Goal: Obtain resource: Download file/media

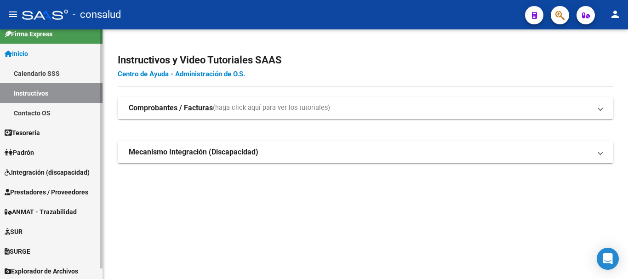
scroll to position [11, 0]
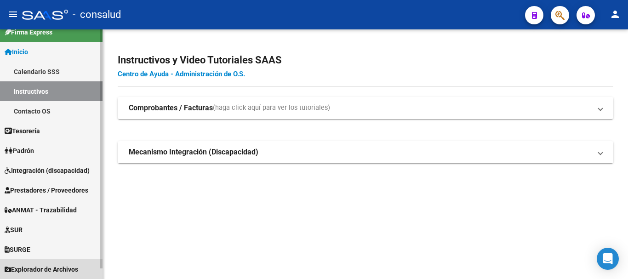
click at [55, 271] on span "Explorador de Archivos" at bounding box center [42, 269] width 74 height 10
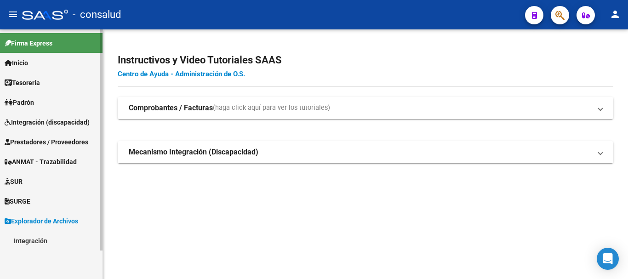
scroll to position [0, 0]
click at [51, 240] on link "Integración" at bounding box center [51, 241] width 103 height 20
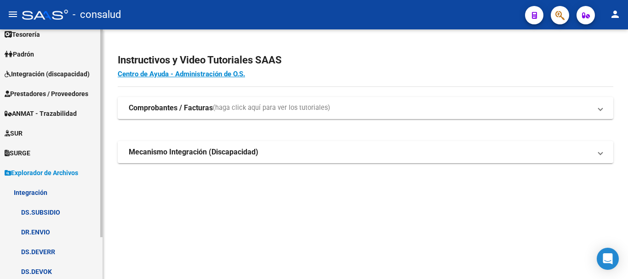
scroll to position [51, 0]
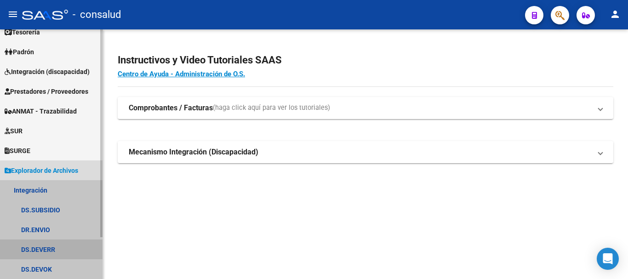
click at [53, 244] on link "DS.DEVERR" at bounding box center [51, 250] width 103 height 20
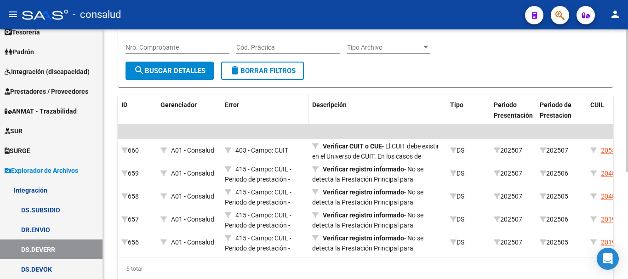
scroll to position [188, 0]
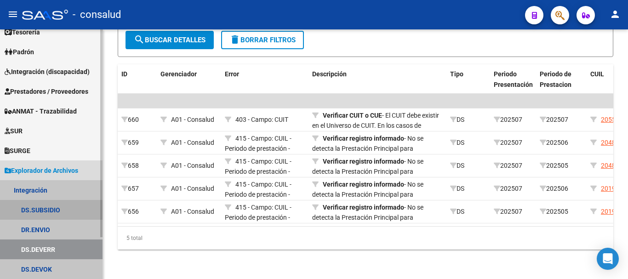
click at [54, 207] on link "DS.SUBSIDIO" at bounding box center [51, 210] width 103 height 20
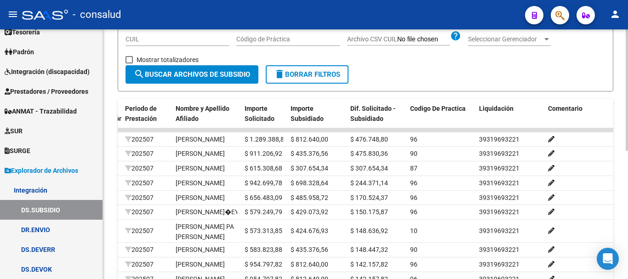
scroll to position [263, 0]
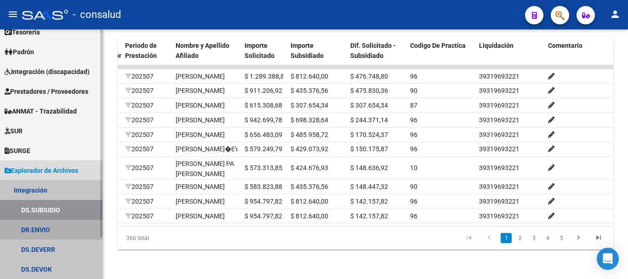
click at [35, 233] on link "DR.ENVIO" at bounding box center [51, 230] width 103 height 20
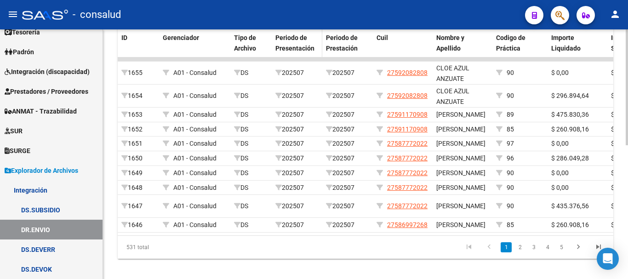
scroll to position [230, 0]
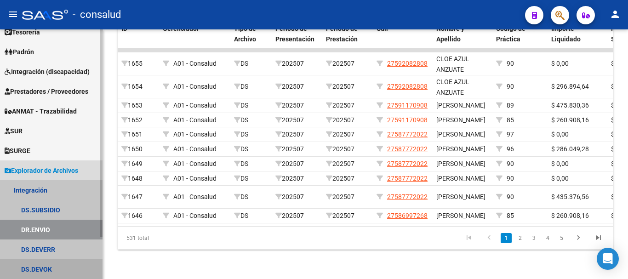
click at [44, 269] on link "DS.DEVOK" at bounding box center [51, 269] width 103 height 20
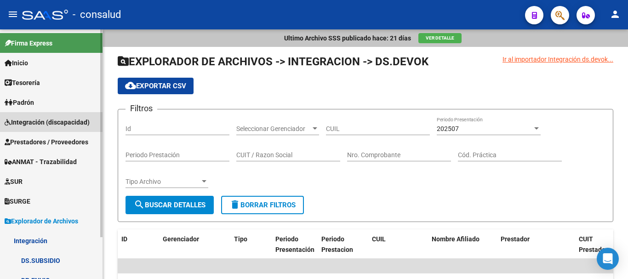
click at [50, 122] on span "Integración (discapacidad)" at bounding box center [47, 122] width 85 height 10
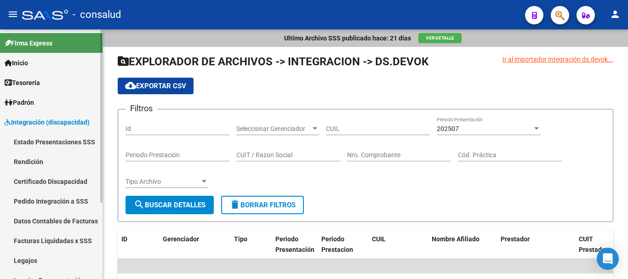
click at [51, 138] on link "Estado Presentaciones SSS" at bounding box center [51, 142] width 103 height 20
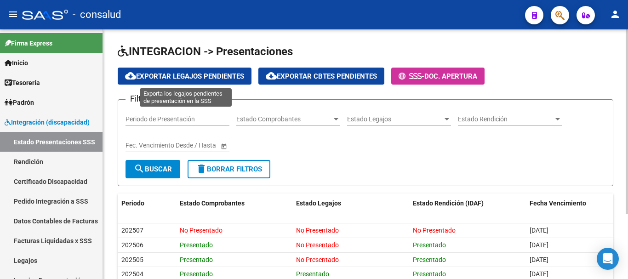
click at [160, 78] on span "cloud_download Exportar Legajos Pendientes" at bounding box center [184, 76] width 119 height 8
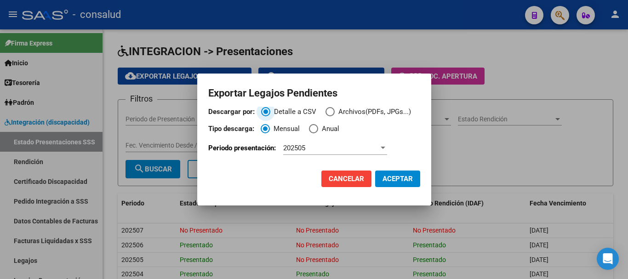
click at [331, 110] on span "Descargar por:" at bounding box center [329, 111] width 9 height 9
click at [331, 110] on input "Archivos(PDFs, JPGs...)" at bounding box center [329, 111] width 9 height 9
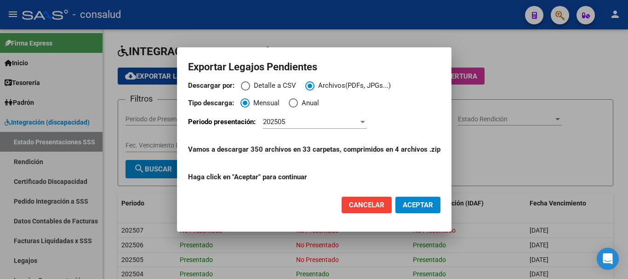
click at [421, 209] on span "ACEPTAR" at bounding box center [418, 205] width 30 height 8
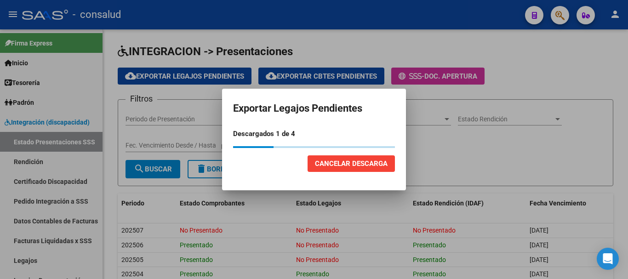
click at [251, 169] on mat-dialog-actions "Cancelar Descarga" at bounding box center [314, 163] width 162 height 31
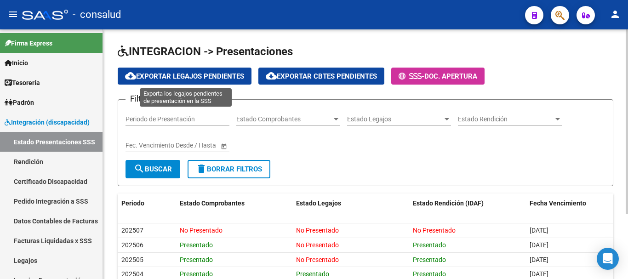
click at [167, 75] on span "cloud_download Exportar Legajos Pendientes" at bounding box center [184, 76] width 119 height 8
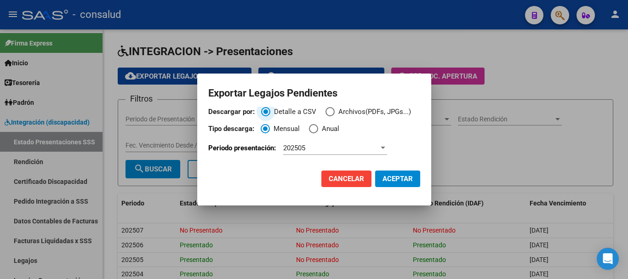
click at [343, 111] on span "Archivos(PDFs, JPGs...)" at bounding box center [373, 112] width 76 height 11
click at [335, 111] on input "Archivos(PDFs, JPGs...)" at bounding box center [329, 111] width 9 height 9
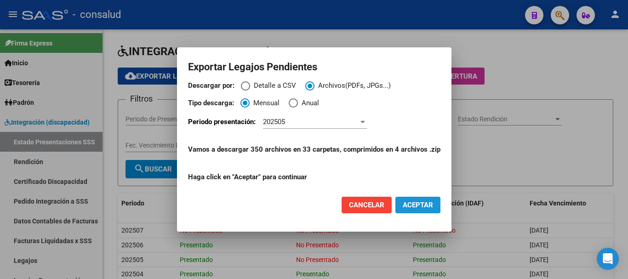
click at [423, 206] on span "ACEPTAR" at bounding box center [418, 205] width 30 height 8
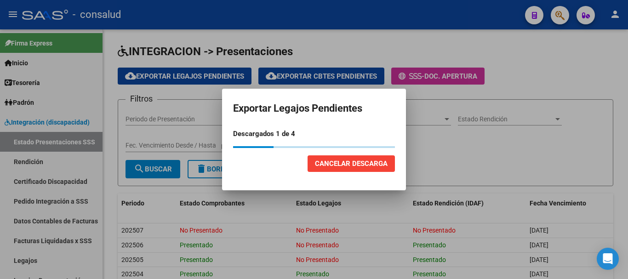
click at [553, 74] on div at bounding box center [314, 139] width 628 height 279
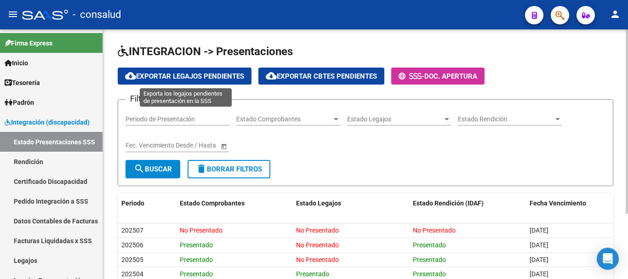
click at [177, 71] on button "cloud_download Exportar Legajos Pendientes" at bounding box center [185, 76] width 134 height 17
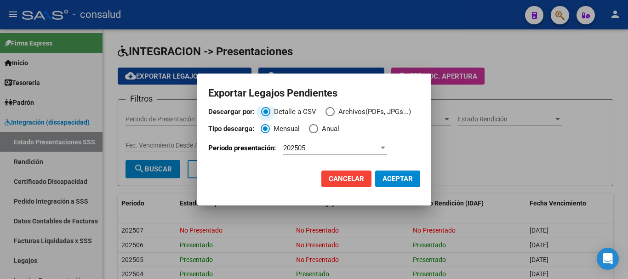
click at [342, 112] on span "Archivos(PDFs, JPGs...)" at bounding box center [373, 112] width 76 height 11
click at [335, 112] on input "Archivos(PDFs, JPGs...)" at bounding box center [329, 111] width 9 height 9
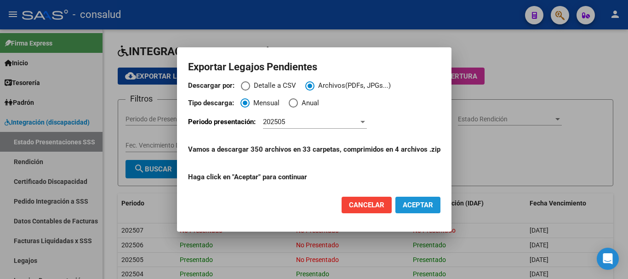
click at [433, 208] on button "ACEPTAR" at bounding box center [417, 205] width 45 height 17
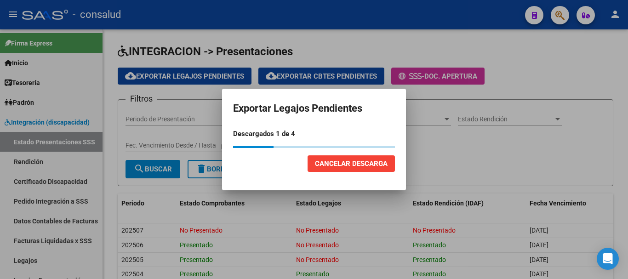
click at [360, 160] on span "Cancelar Descarga" at bounding box center [351, 164] width 73 height 8
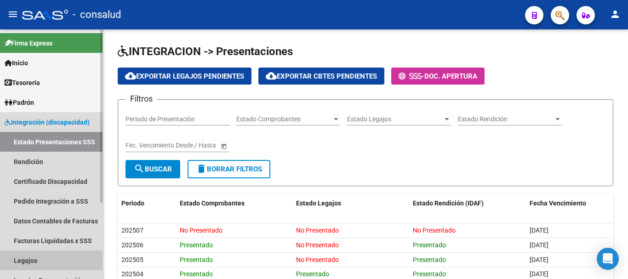
click at [30, 260] on link "Legajos" at bounding box center [51, 261] width 103 height 20
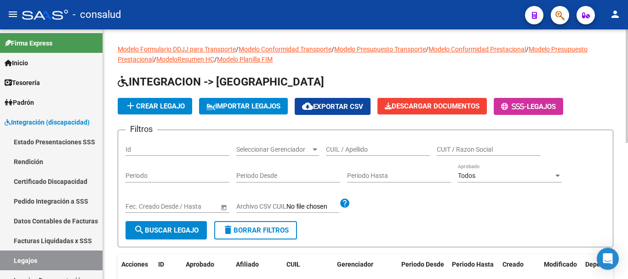
click at [340, 144] on div "CUIL / Apellido" at bounding box center [378, 146] width 104 height 18
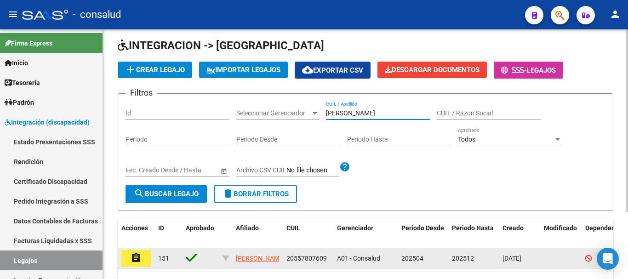
scroll to position [92, 0]
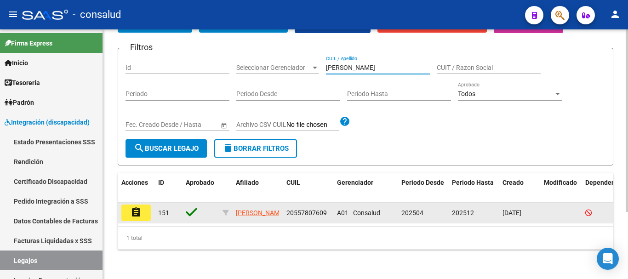
type input "[PERSON_NAME]"
click at [147, 205] on button "assignment" at bounding box center [135, 213] width 29 height 17
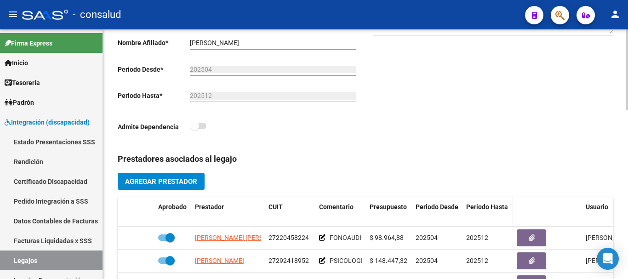
scroll to position [322, 0]
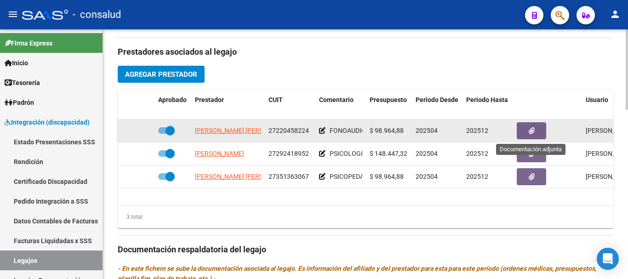
click at [531, 131] on icon "button" at bounding box center [532, 130] width 6 height 7
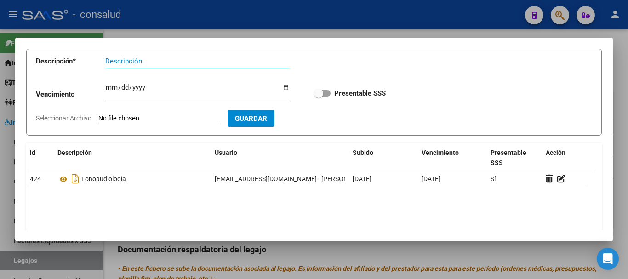
scroll to position [112, 0]
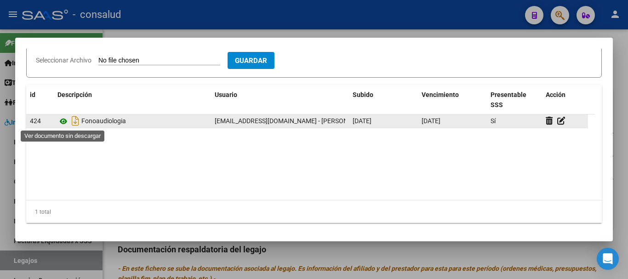
click at [63, 120] on icon at bounding box center [63, 121] width 12 height 11
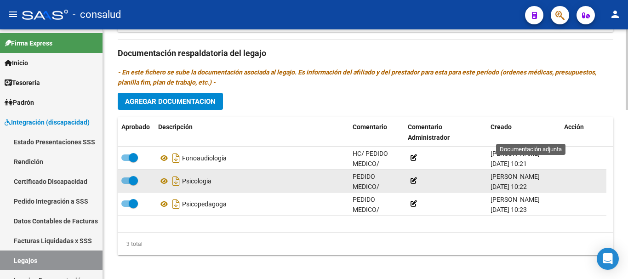
scroll to position [525, 0]
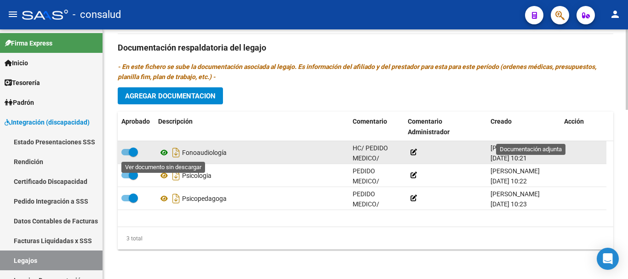
click at [162, 149] on icon at bounding box center [164, 152] width 12 height 11
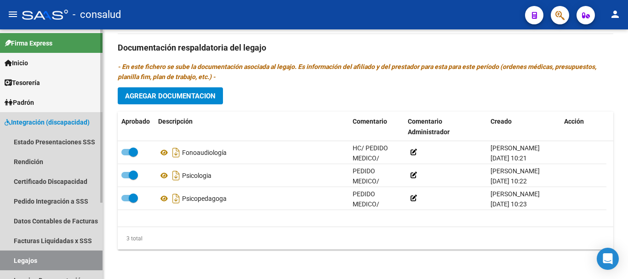
click at [61, 252] on link "Legajos" at bounding box center [51, 261] width 103 height 20
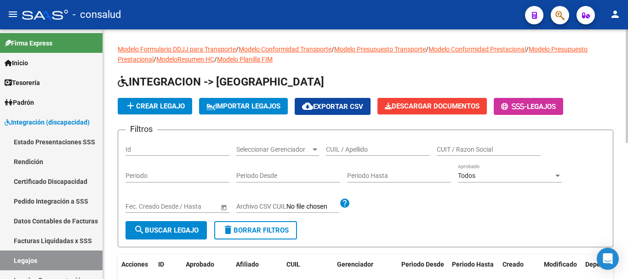
click at [343, 149] on input "CUIL / Apellido" at bounding box center [378, 150] width 104 height 8
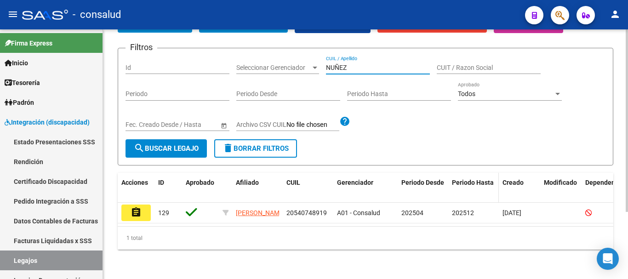
scroll to position [92, 0]
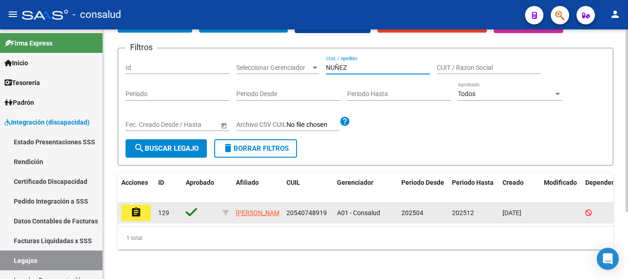
type input "NUÑEZ"
click at [131, 207] on mat-icon "assignment" at bounding box center [136, 212] width 11 height 11
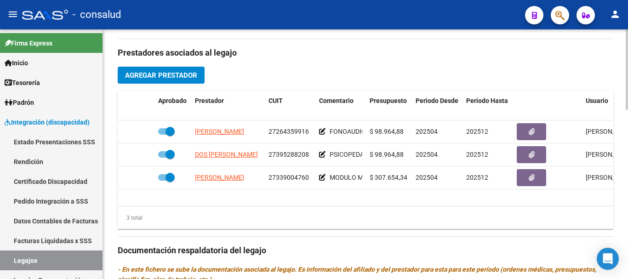
scroll to position [322, 0]
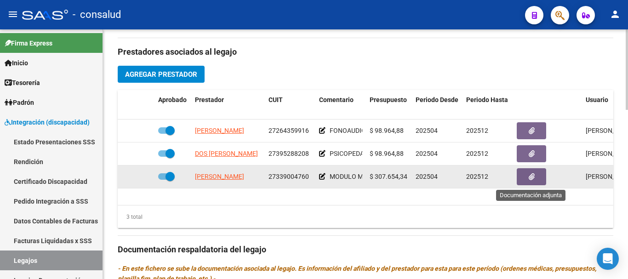
click at [531, 176] on icon "button" at bounding box center [532, 176] width 6 height 7
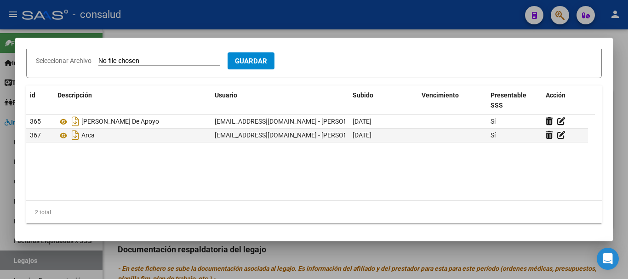
scroll to position [112, 0]
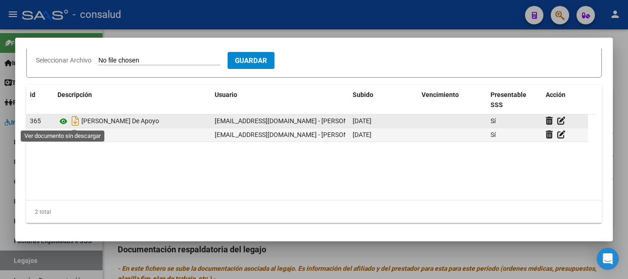
click at [61, 120] on icon at bounding box center [63, 121] width 12 height 11
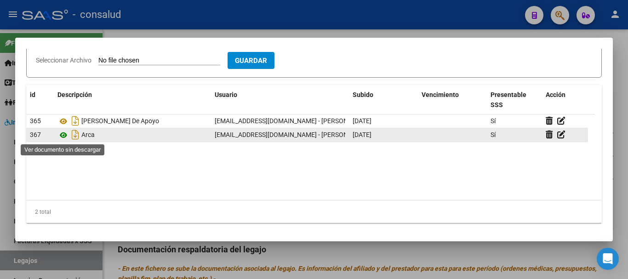
click at [64, 137] on icon at bounding box center [63, 135] width 12 height 11
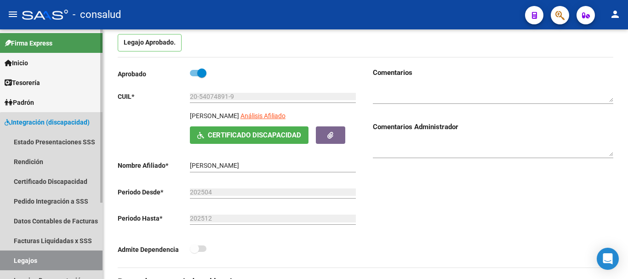
click at [56, 257] on link "Legajos" at bounding box center [51, 261] width 103 height 20
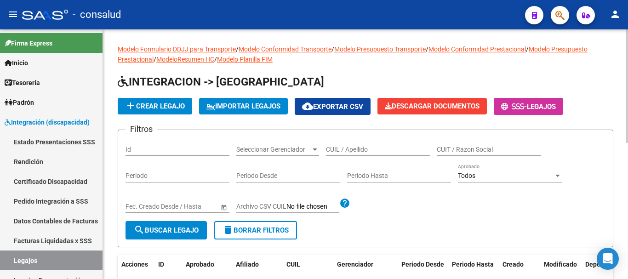
click at [347, 145] on div "CUIL / Apellido" at bounding box center [378, 146] width 104 height 18
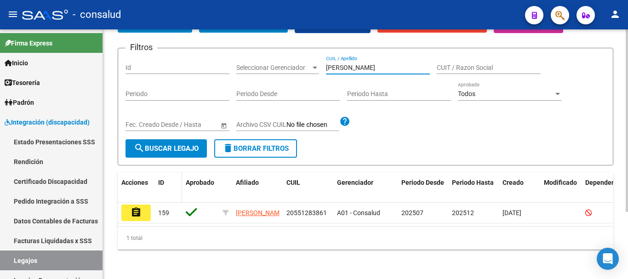
scroll to position [92, 0]
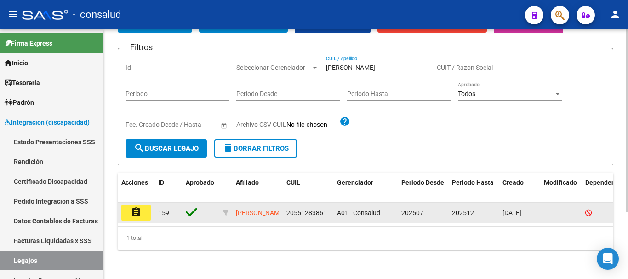
type input "[PERSON_NAME]"
click at [140, 207] on mat-icon "assignment" at bounding box center [136, 212] width 11 height 11
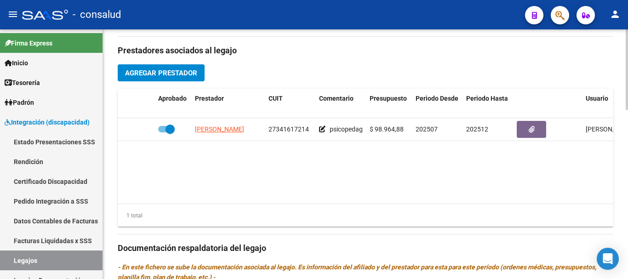
scroll to position [295, 0]
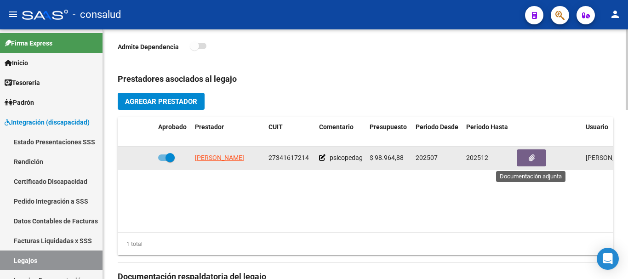
click at [538, 160] on button "button" at bounding box center [531, 157] width 29 height 17
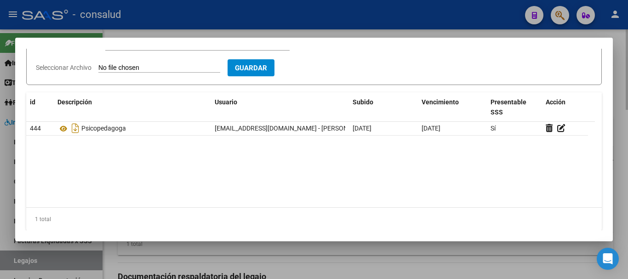
scroll to position [112, 0]
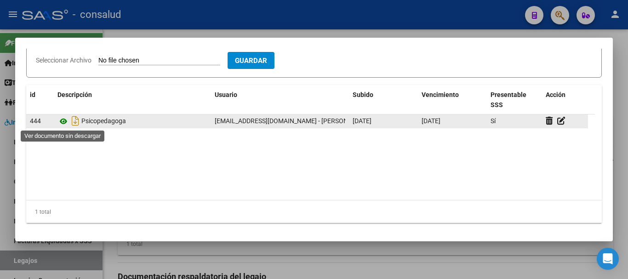
click at [64, 122] on icon at bounding box center [63, 121] width 12 height 11
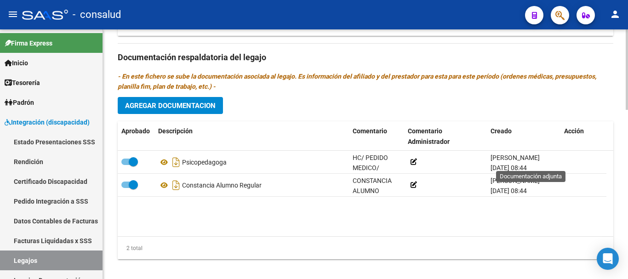
scroll to position [525, 0]
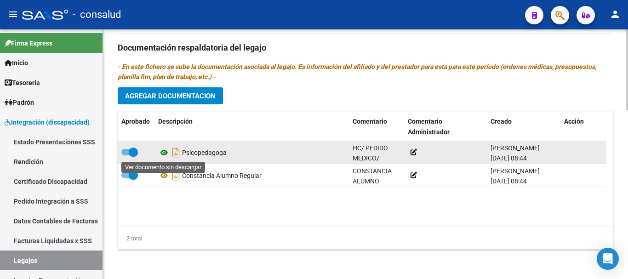
click at [165, 153] on icon at bounding box center [164, 152] width 12 height 11
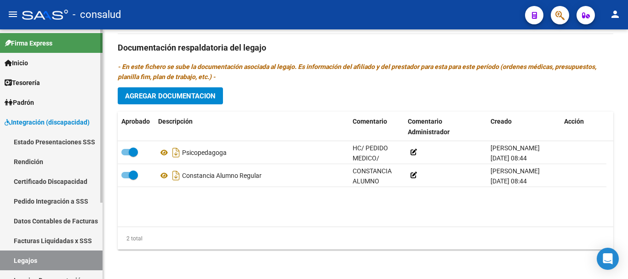
click at [67, 139] on link "Estado Presentaciones SSS" at bounding box center [51, 142] width 103 height 20
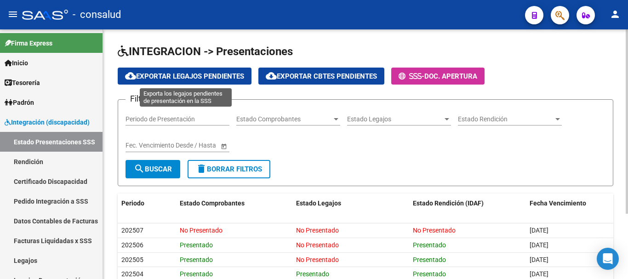
click at [149, 74] on span "cloud_download Exportar Legajos Pendientes" at bounding box center [184, 76] width 119 height 8
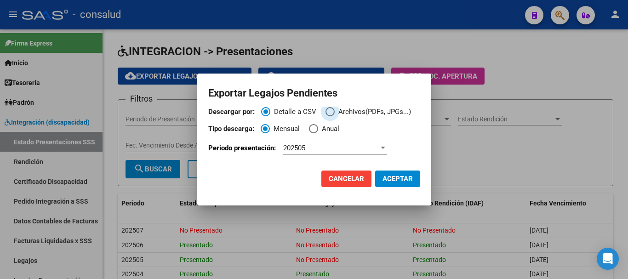
click at [329, 113] on span "Descargar por:" at bounding box center [329, 111] width 9 height 9
click at [329, 113] on input "Archivos(PDFs, JPGs...)" at bounding box center [329, 111] width 9 height 9
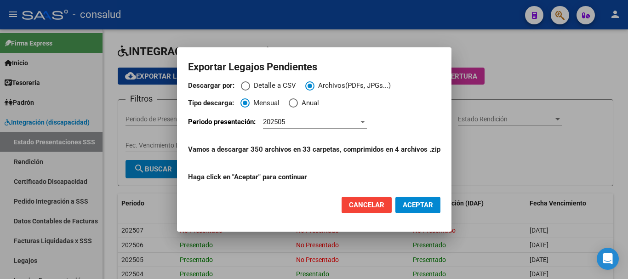
click at [362, 208] on span "Cancelar" at bounding box center [366, 205] width 35 height 8
